Goal: Complete application form

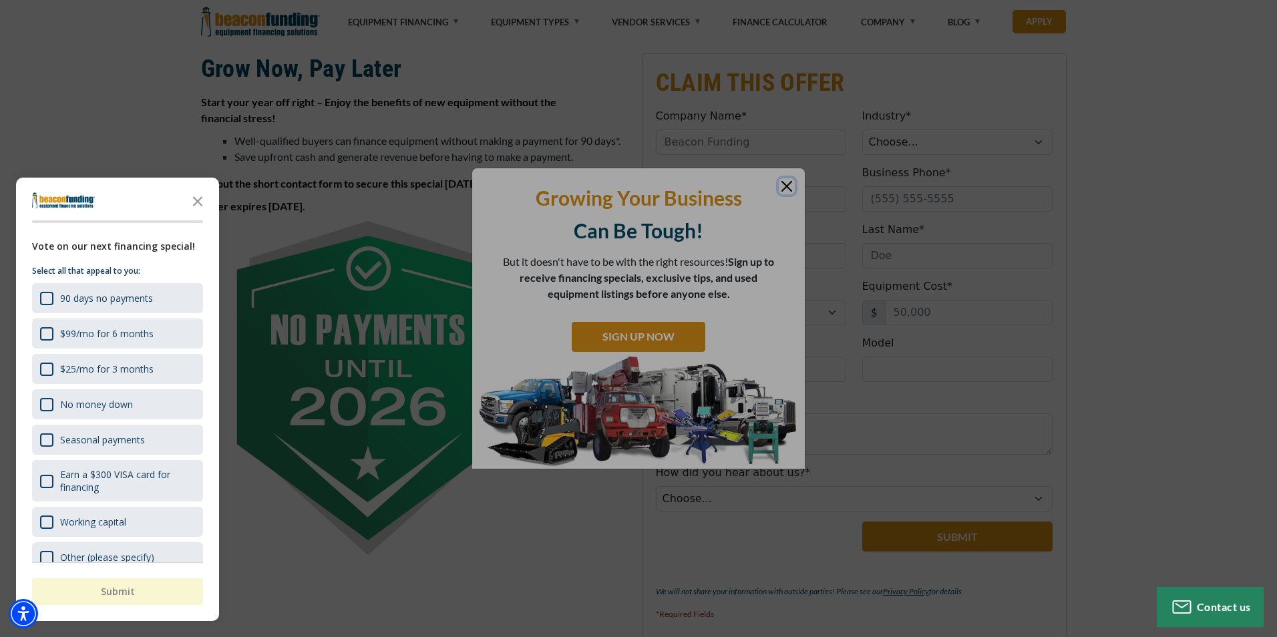
click at [786, 181] on div at bounding box center [638, 318] width 1277 height 637
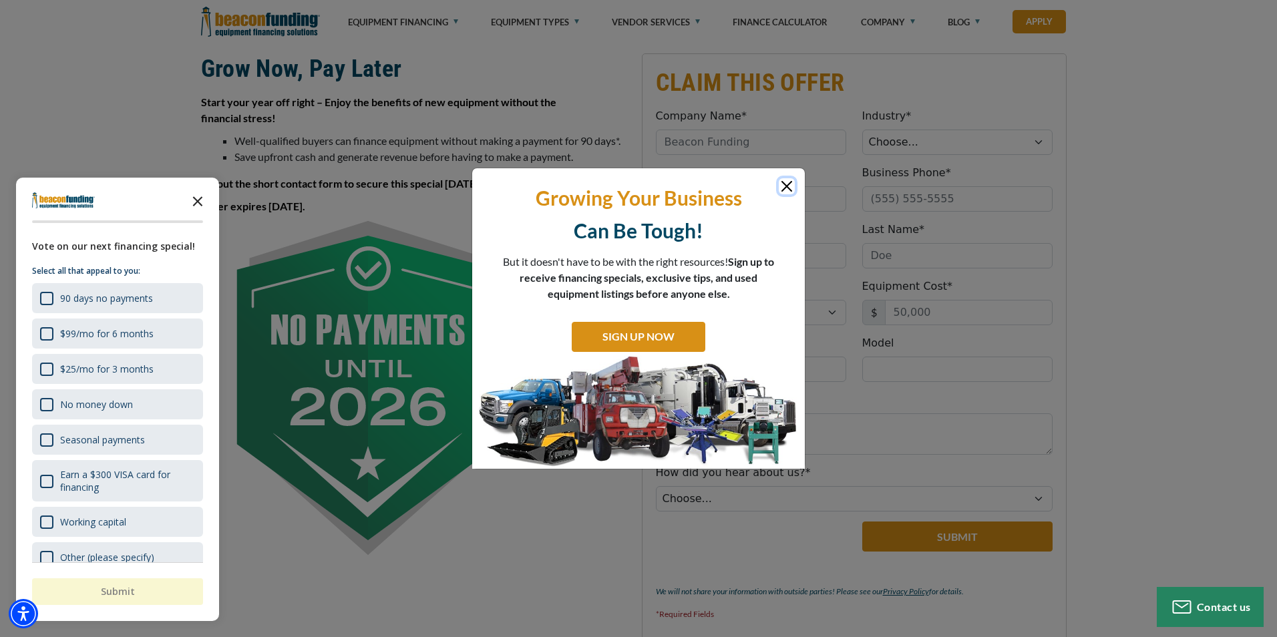
click at [200, 202] on icon "Close the survey" at bounding box center [197, 200] width 27 height 27
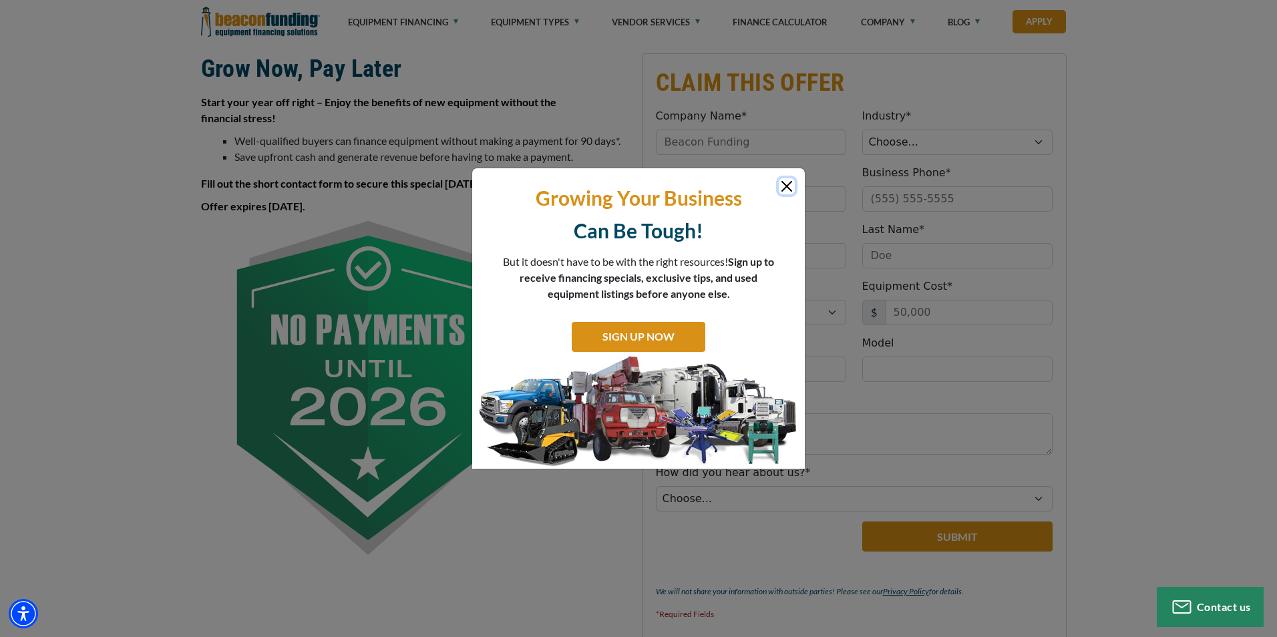
click at [787, 189] on button "Close" at bounding box center [787, 186] width 16 height 16
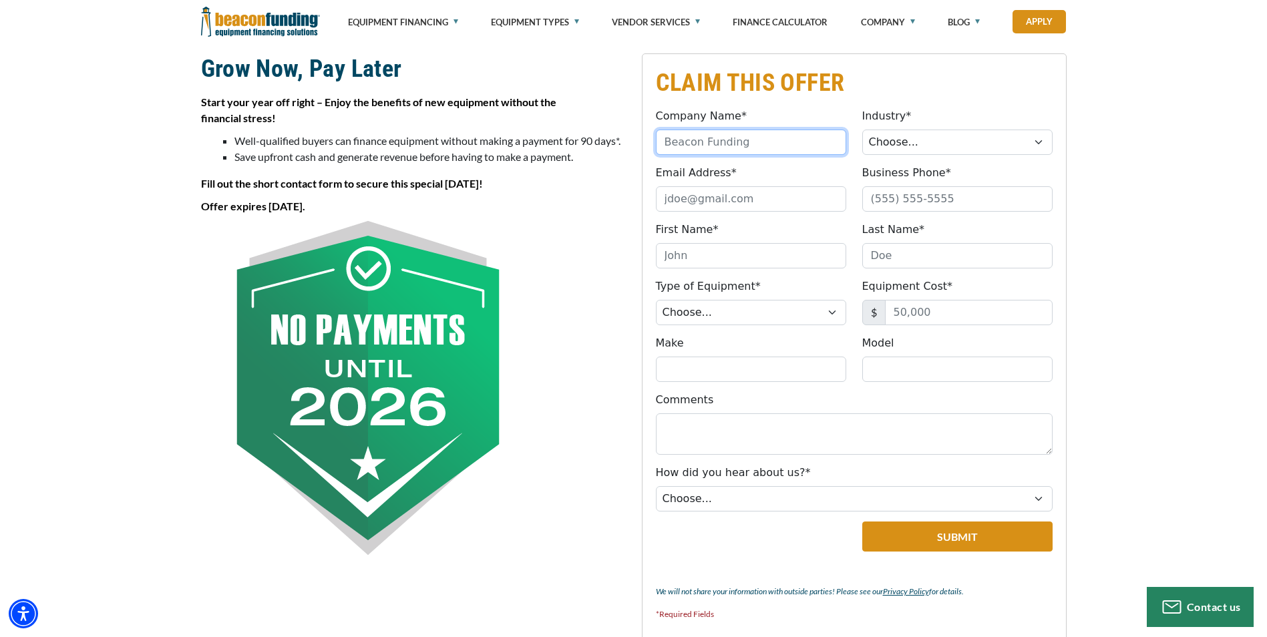
click at [747, 144] on input "Company Name*" at bounding box center [751, 142] width 190 height 25
type input "BRANDONS 24 HR WRECKER AND REPAIR"
type input "bhaley1979@gmail.com"
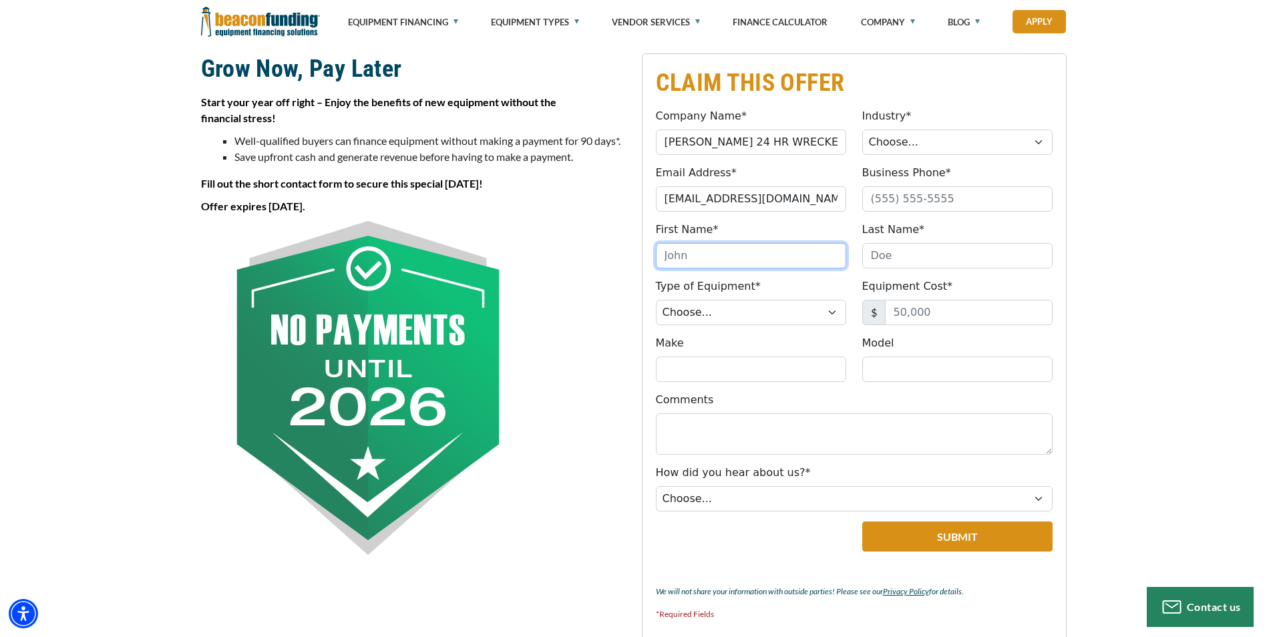
type input "Brandon"
type input "Haley"
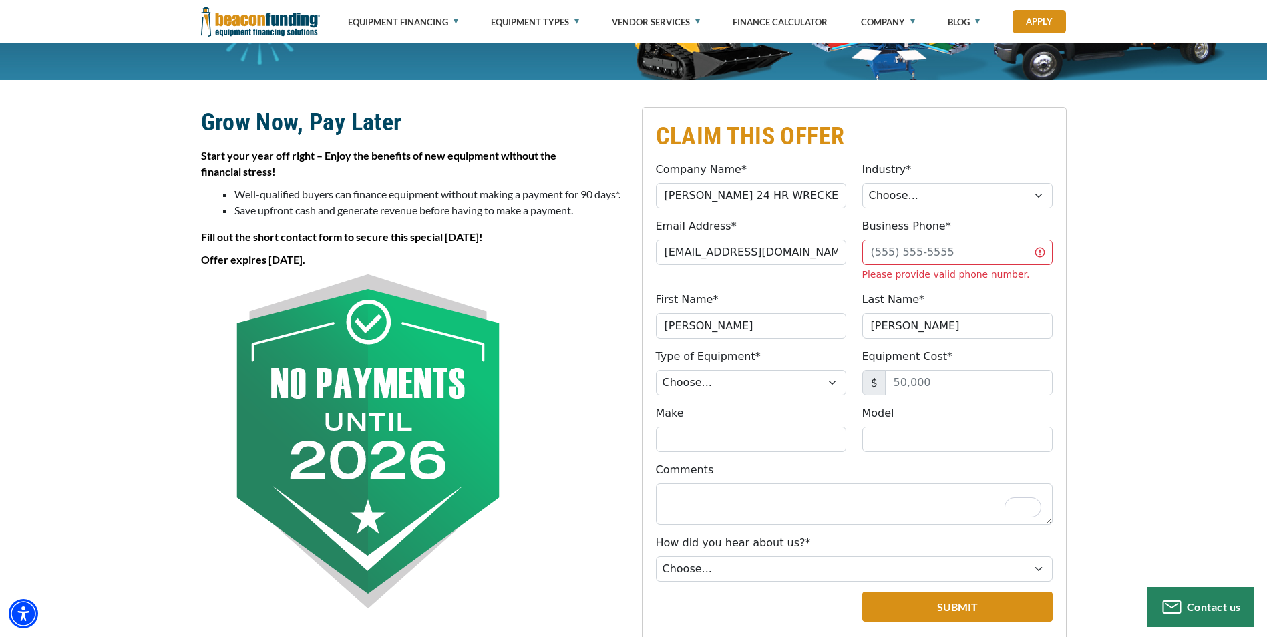
scroll to position [226, 0]
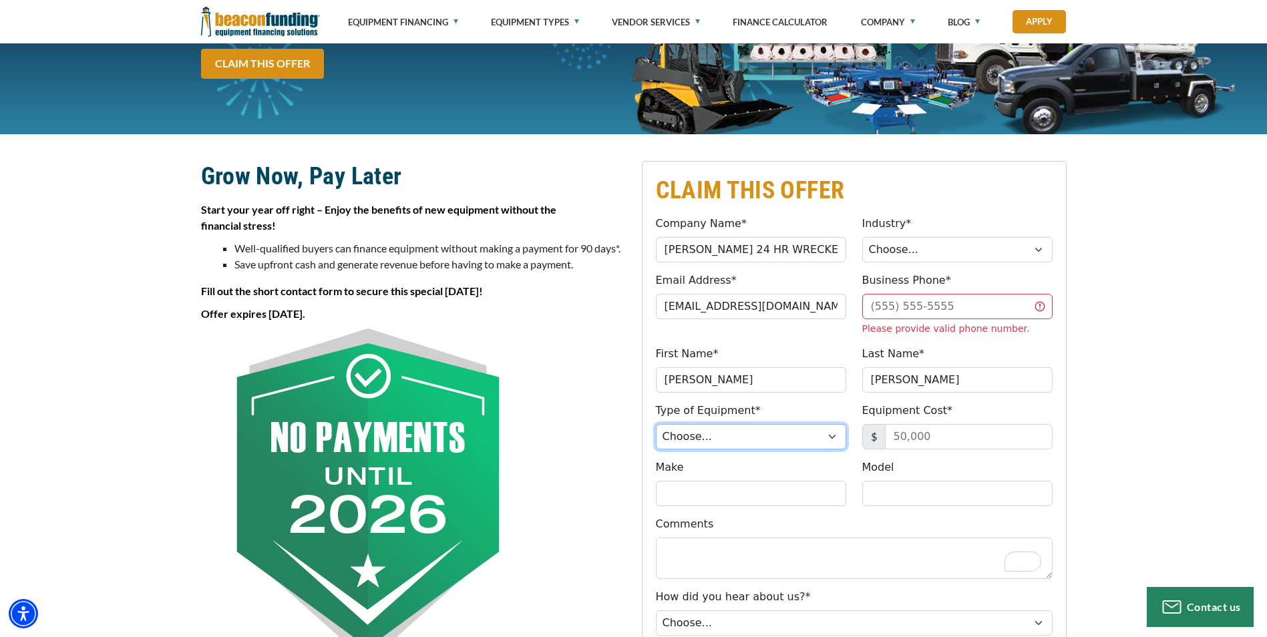
click at [833, 440] on select "Choose... Backhoe Boom/Bucket Truck Chipper Commercial Mower Crane DTG/DTF Prin…" at bounding box center [751, 436] width 190 height 25
select select "5"
click at [656, 424] on select "Choose... Backhoe Boom/Bucket Truck Chipper Commercial Mower Crane DTG/DTF Prin…" at bounding box center [751, 436] width 190 height 25
click at [952, 441] on input "Equipment Cost*" at bounding box center [969, 436] width 168 height 25
type input "135,000"
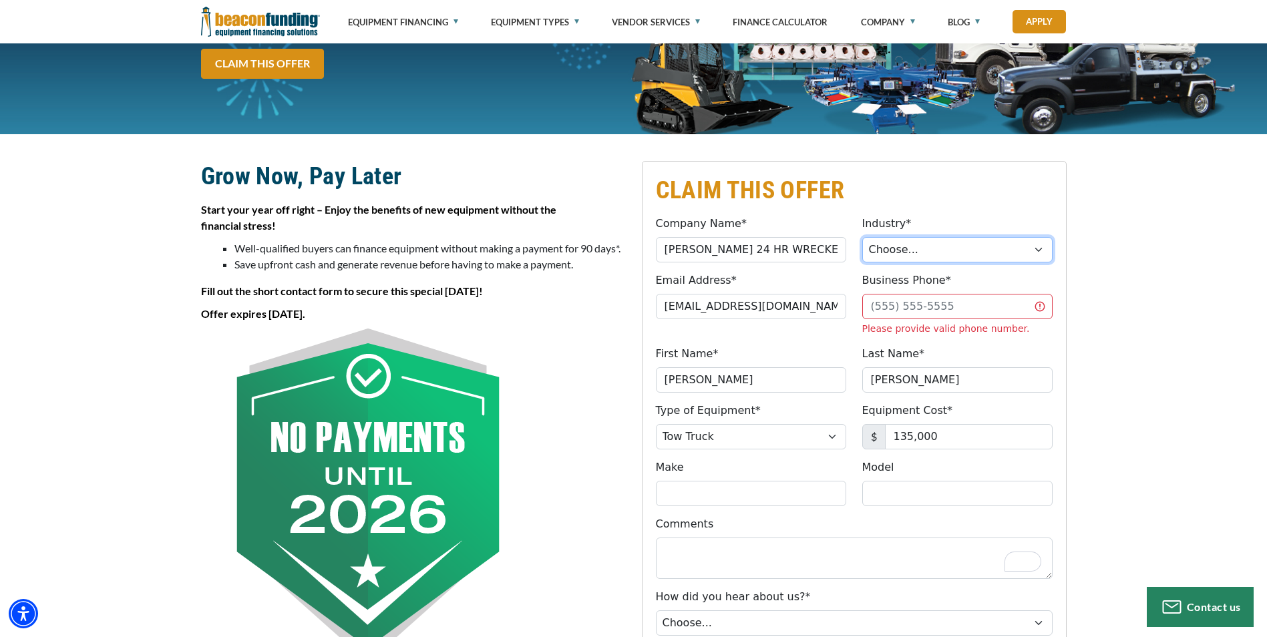
click at [1039, 250] on select "Choose... Towing Landscape/Hardscape Decorated Apparel Septic Light Constructio…" at bounding box center [957, 249] width 190 height 25
select select "1"
click at [862, 237] on select "Choose... Towing Landscape/Hardscape Decorated Apparel Septic Light Constructio…" at bounding box center [957, 249] width 190 height 25
click at [1018, 309] on input "Business Phone*" at bounding box center [957, 306] width 190 height 25
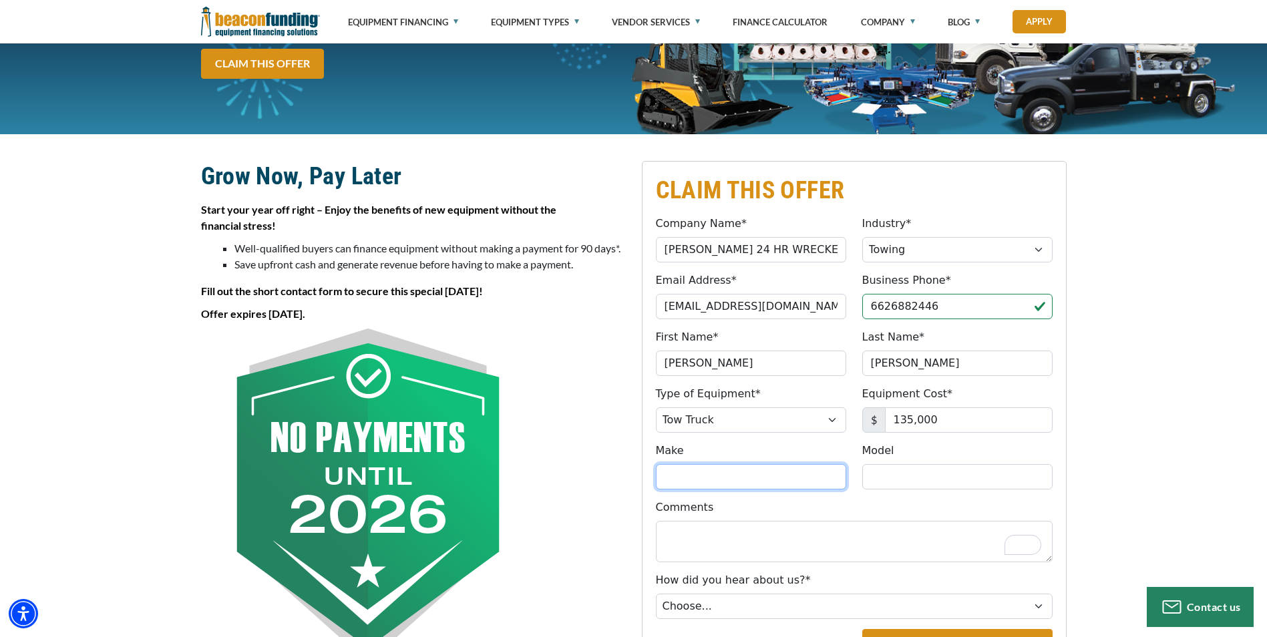
type input "(662) 688-2446"
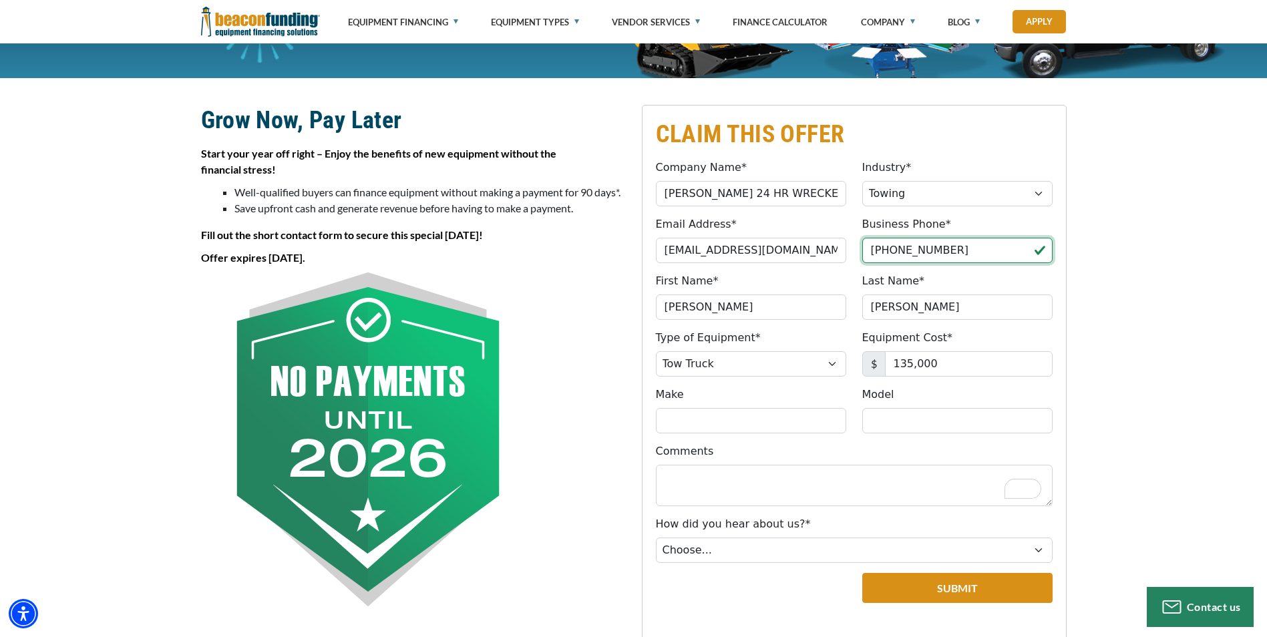
scroll to position [277, 0]
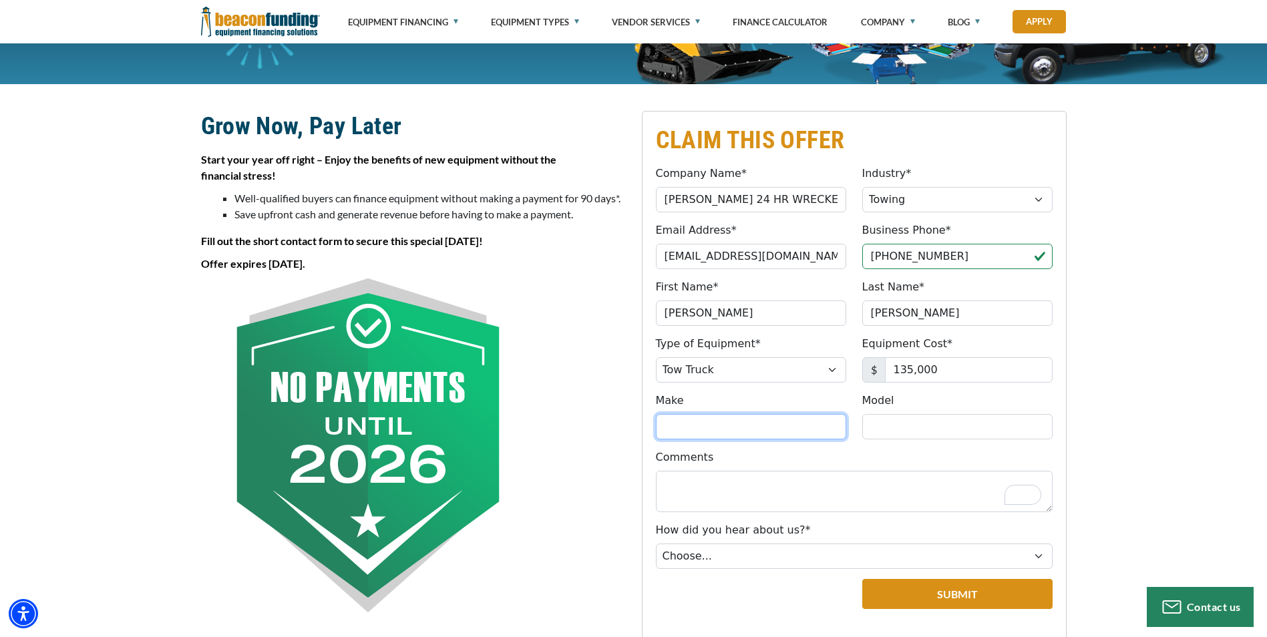
click at [701, 419] on input "Make" at bounding box center [751, 426] width 190 height 25
type input "ford"
click at [991, 423] on input "Model" at bounding box center [957, 426] width 190 height 25
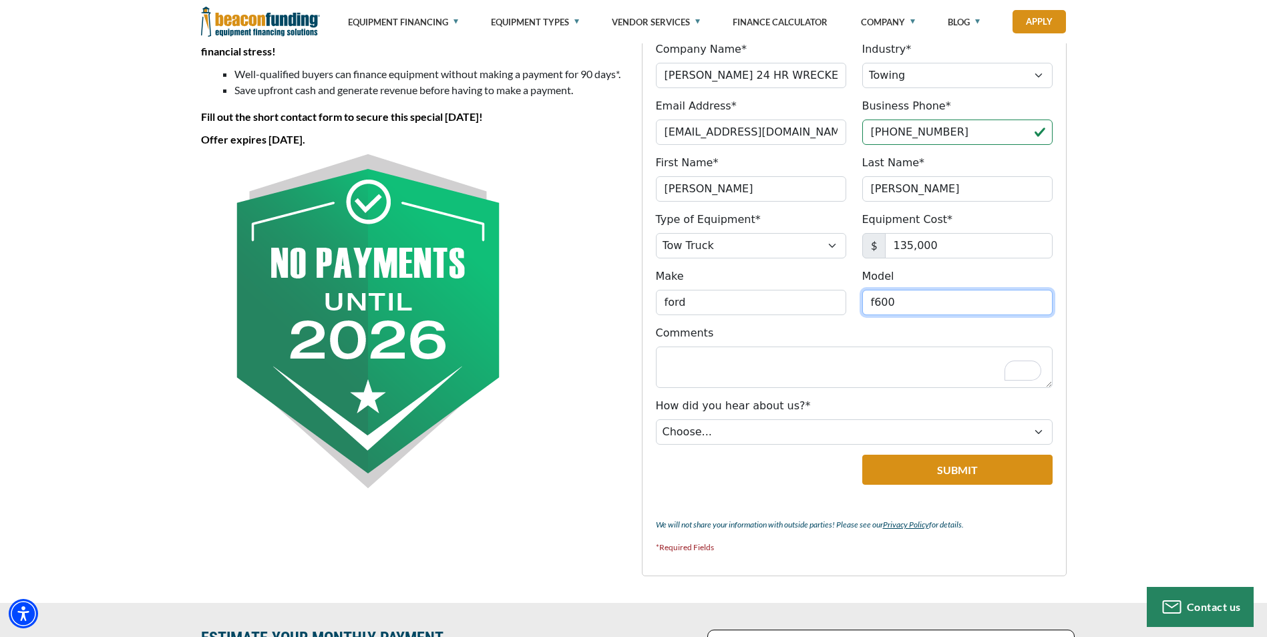
scroll to position [410, 0]
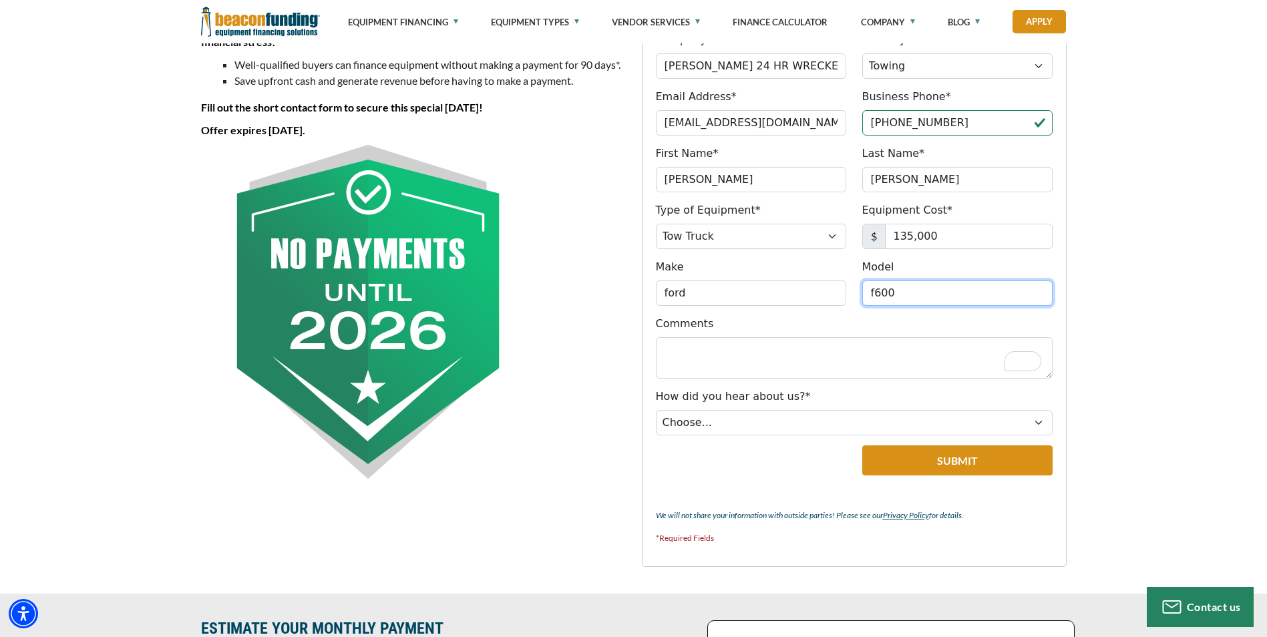
type input "f600"
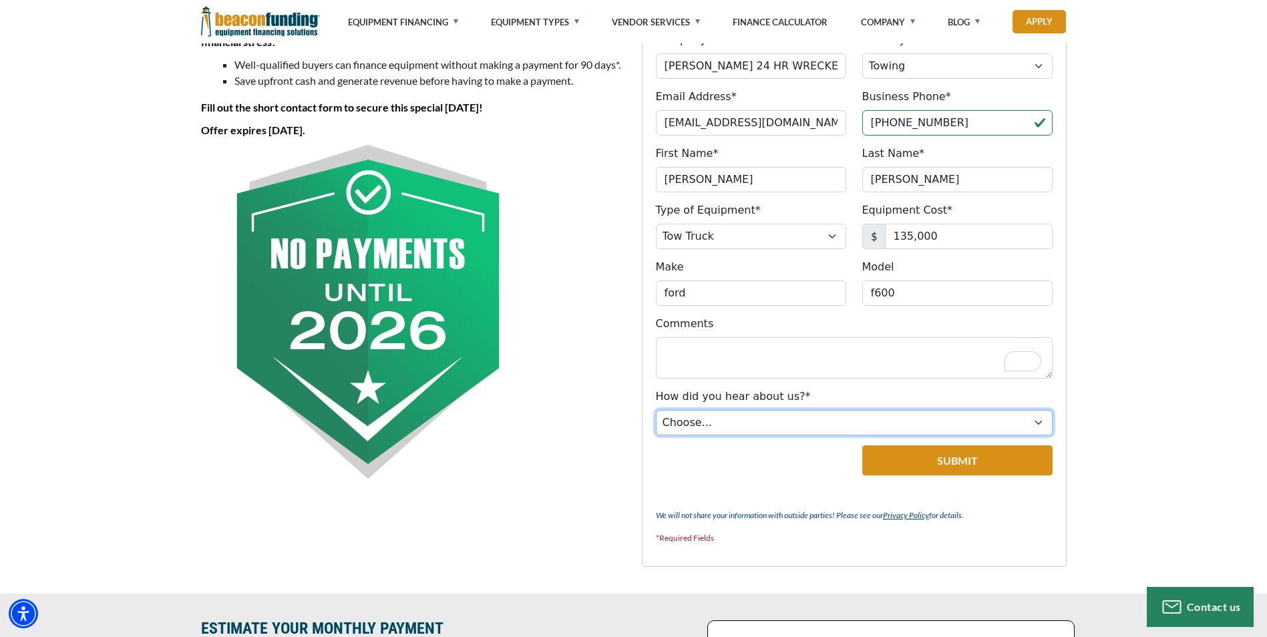
click at [1039, 423] on select "Choose... Internet Search Vendor Referral Word of Mouth Client Referral Email E…" at bounding box center [854, 422] width 397 height 25
select select "5"
click at [656, 410] on select "Choose... Internet Search Vendor Referral Word of Mouth Client Referral Email E…" at bounding box center [854, 422] width 397 height 25
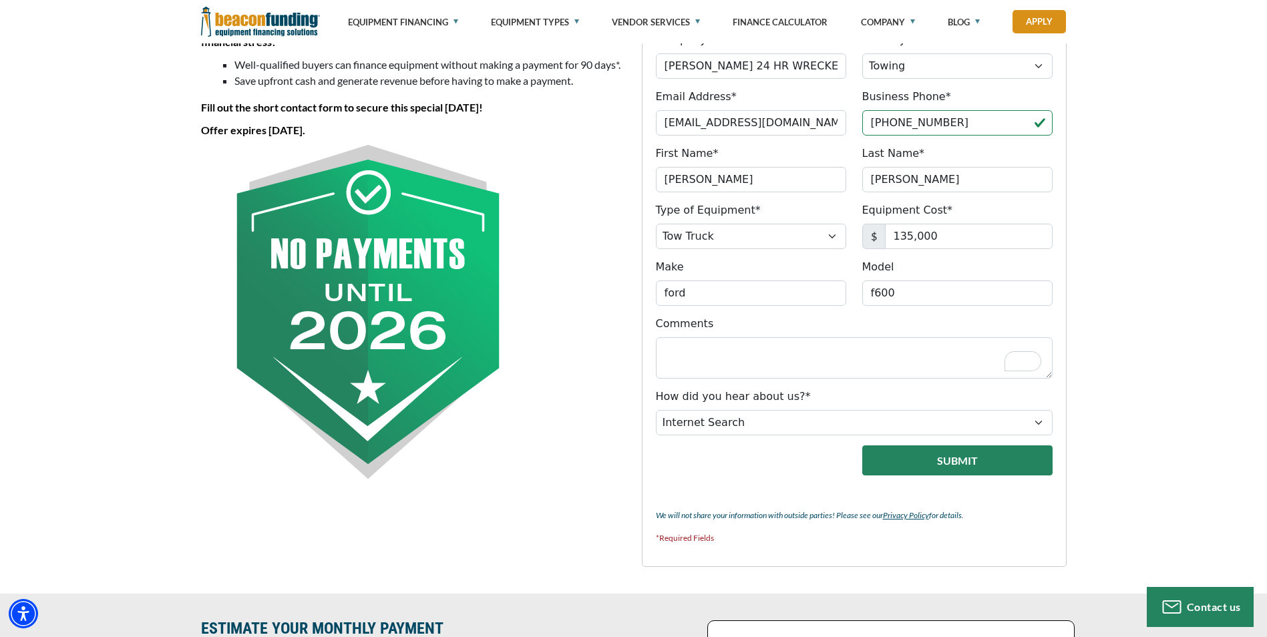
click at [887, 456] on button "Submit" at bounding box center [957, 461] width 190 height 30
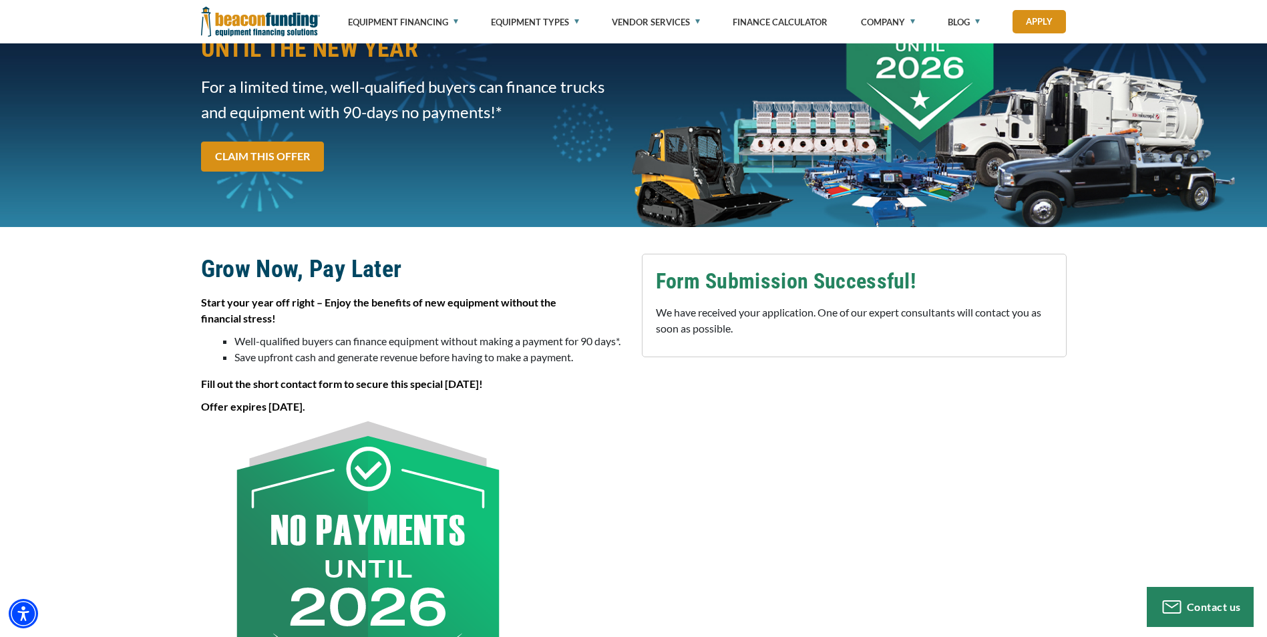
scroll to position [0, 0]
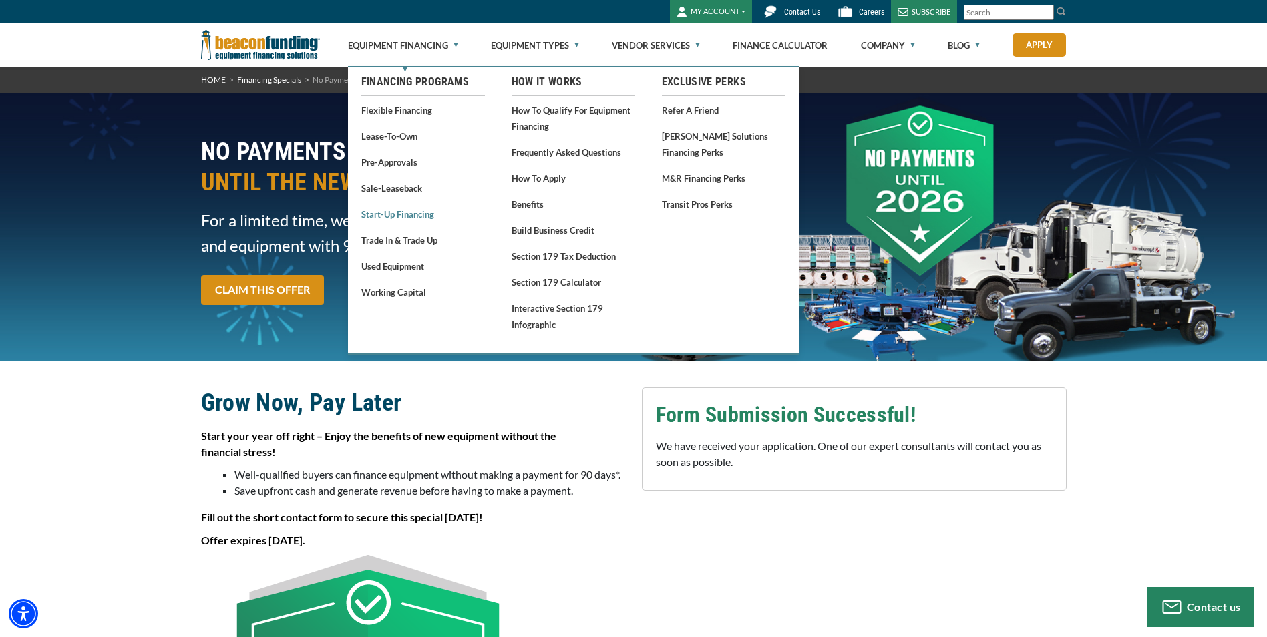
click at [409, 217] on link "Start-Up Financing" at bounding box center [423, 214] width 124 height 17
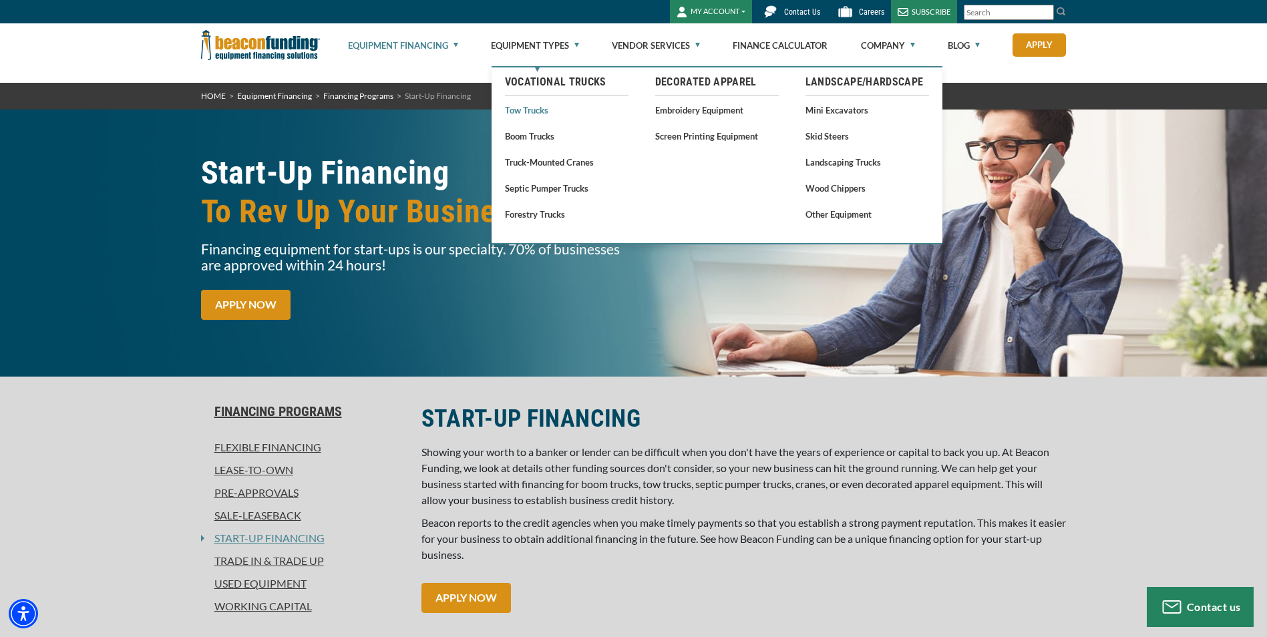
click at [529, 112] on link "Tow Trucks" at bounding box center [567, 110] width 124 height 17
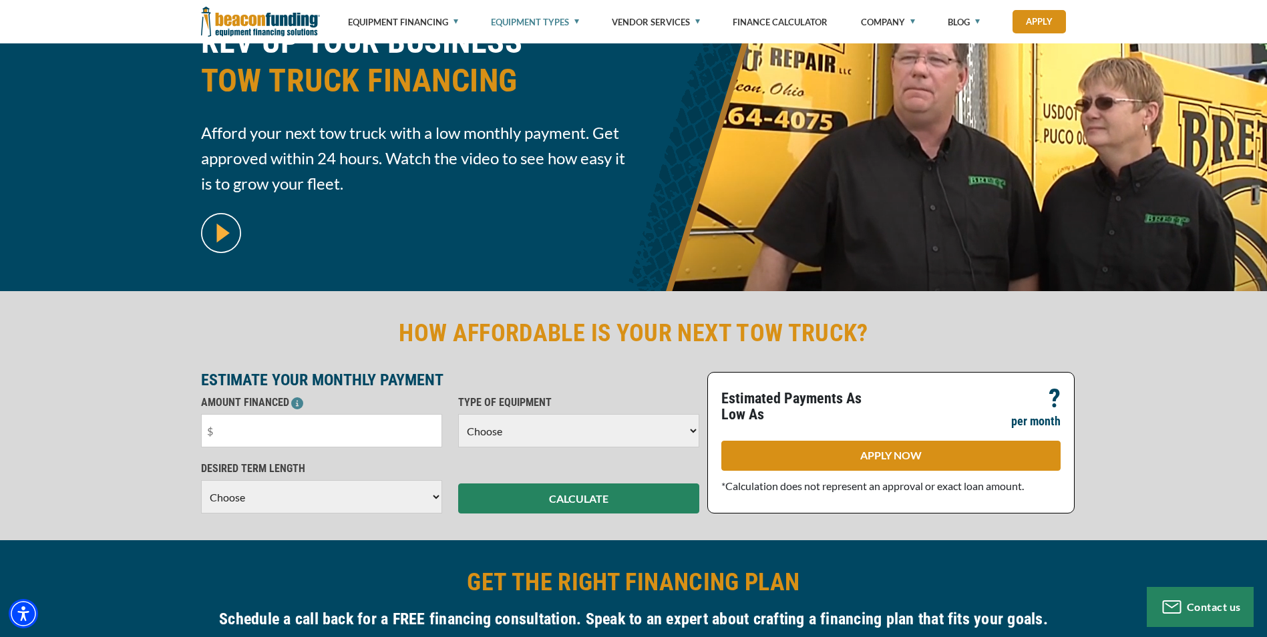
scroll to position [200, 0]
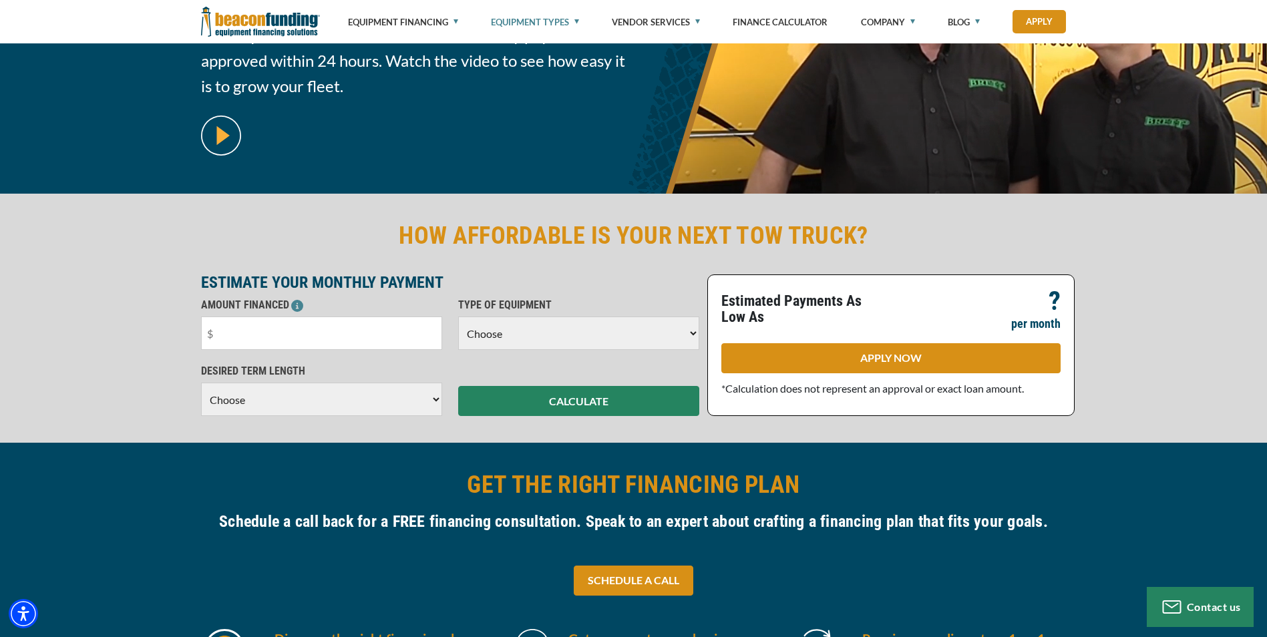
click at [436, 401] on select "Choose 36 Months 48 Months 60 Months" at bounding box center [321, 399] width 241 height 33
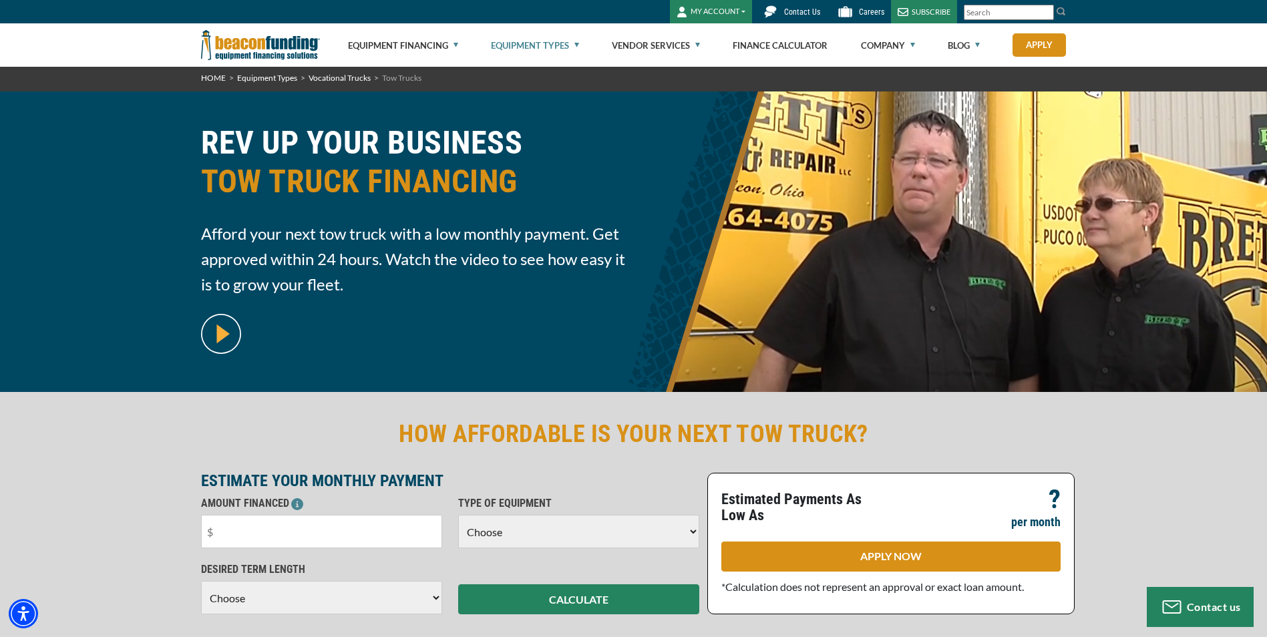
scroll to position [0, 0]
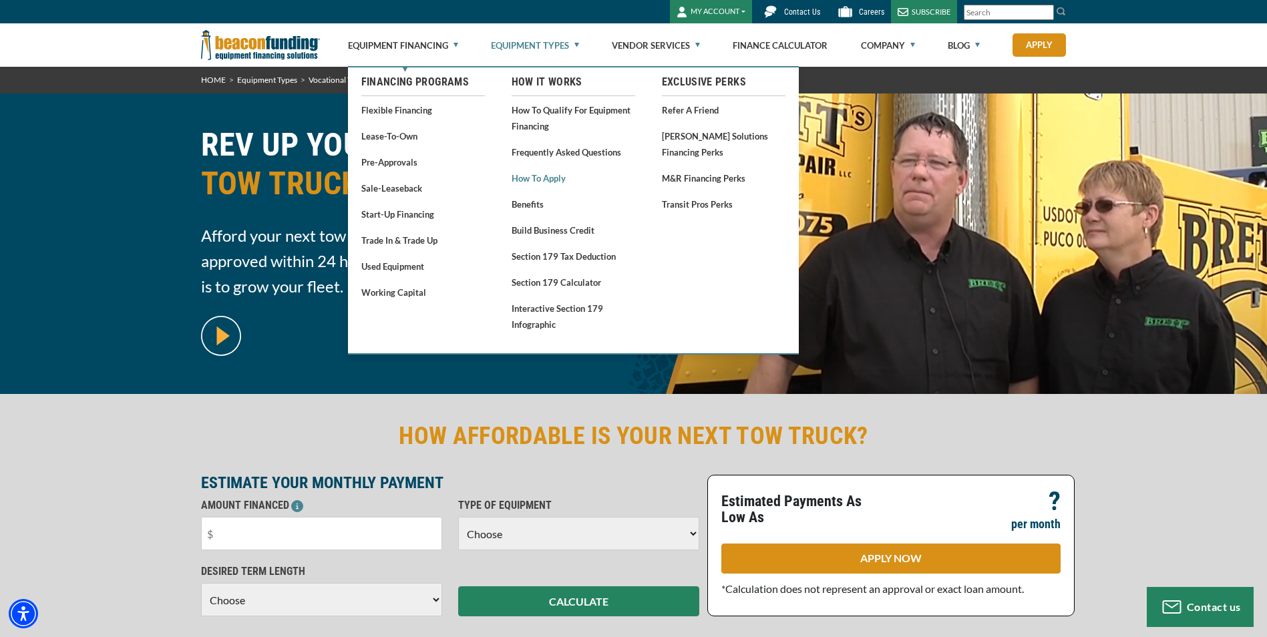
click at [540, 180] on link "How to Apply" at bounding box center [574, 178] width 124 height 17
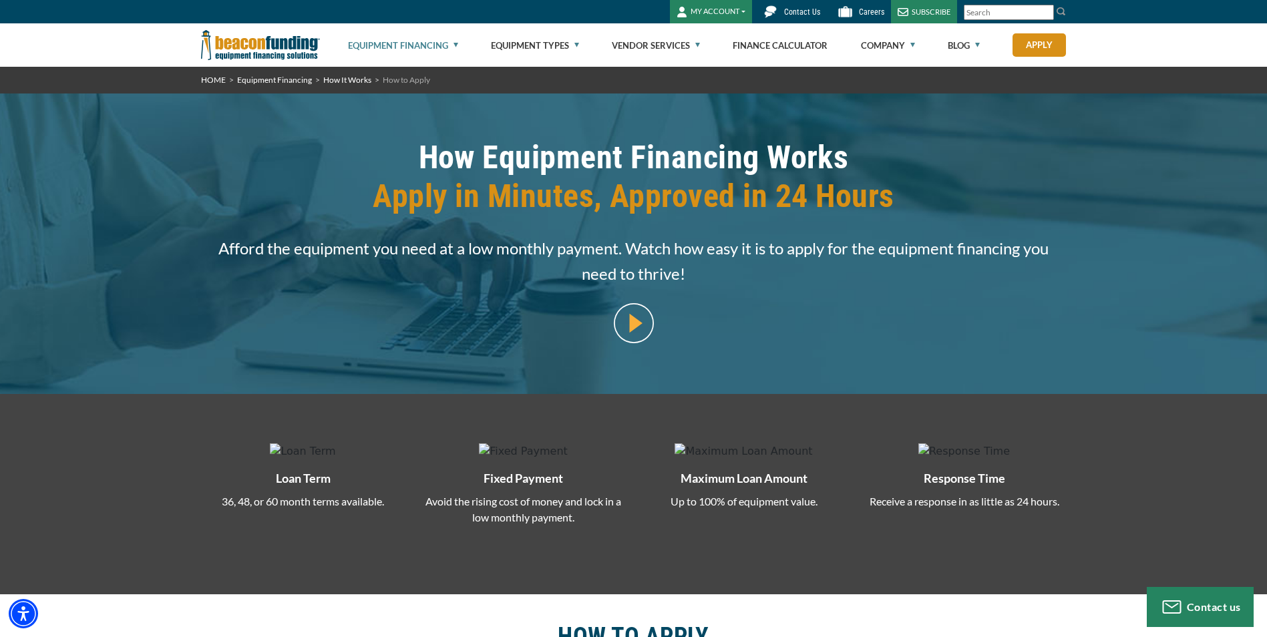
click at [637, 320] on img at bounding box center [634, 323] width 40 height 40
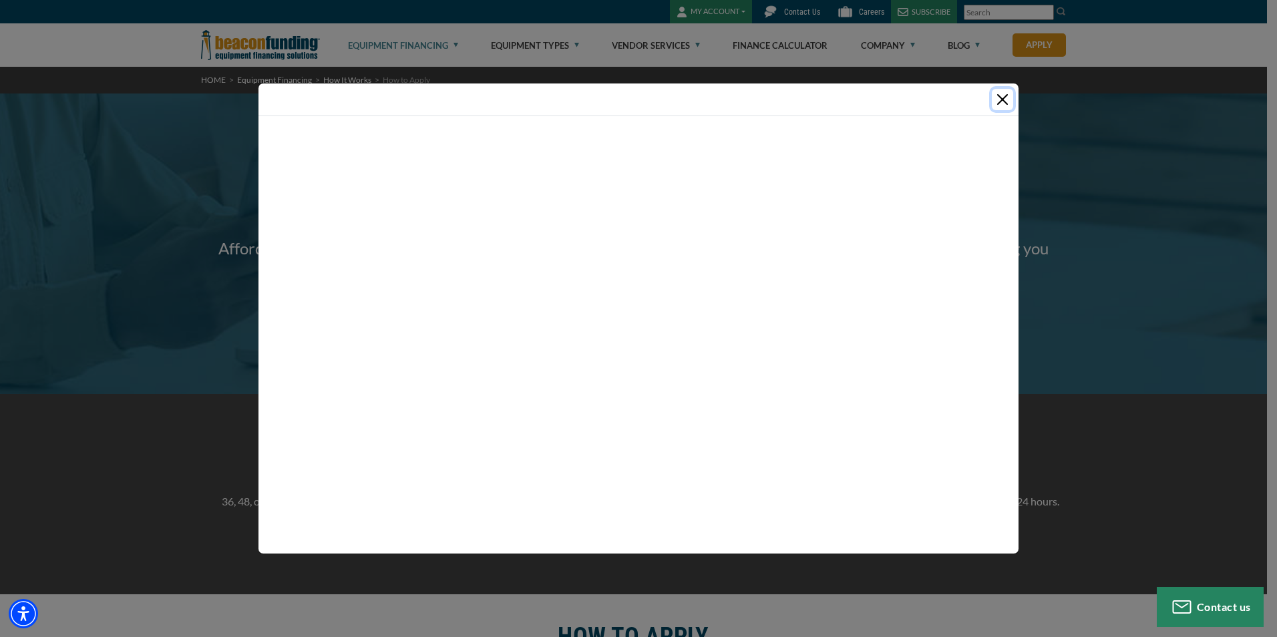
click at [1005, 100] on button "Close" at bounding box center [1002, 99] width 21 height 21
